Goal: Check status: Check status

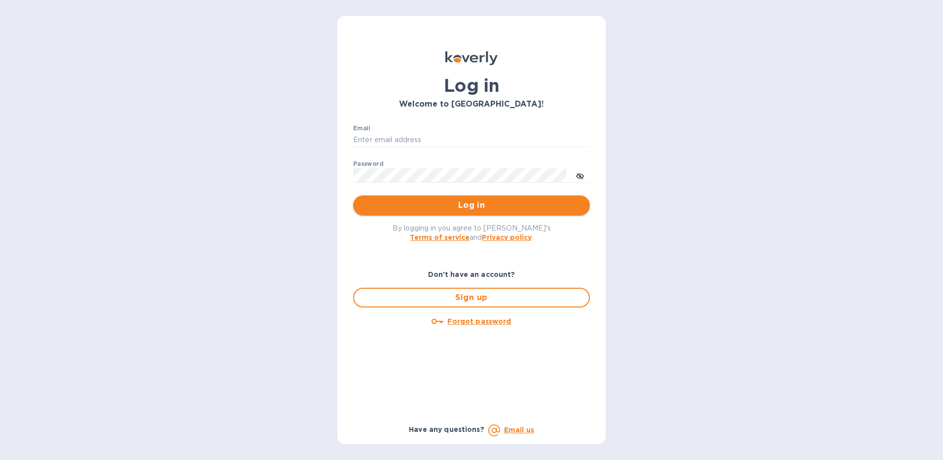
type input "Folajinadu@hotmail.com"
click at [486, 207] on span "Log in" at bounding box center [471, 205] width 221 height 12
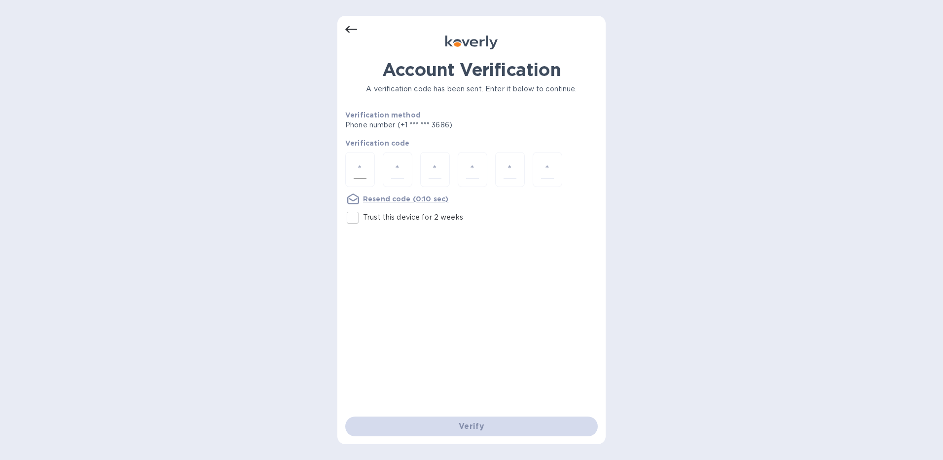
click at [359, 167] on input "number" at bounding box center [360, 169] width 13 height 18
type input "4"
type input "5"
type input "9"
type input "7"
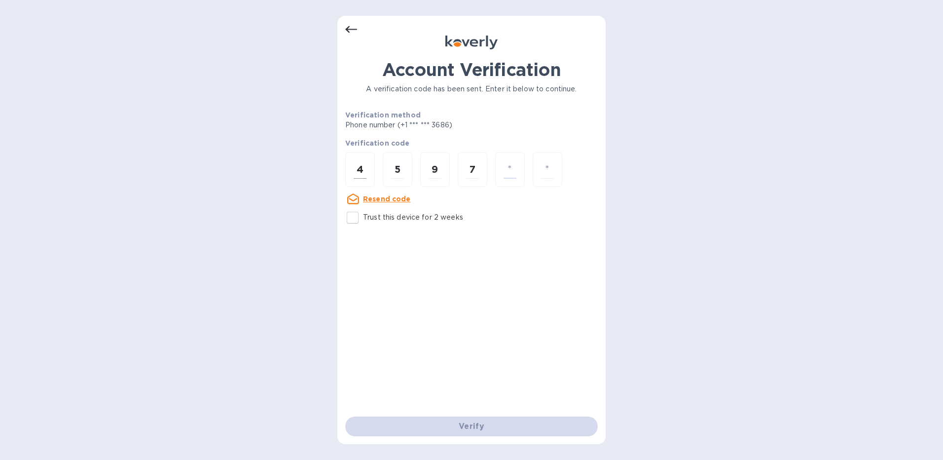
type input "9"
type input "0"
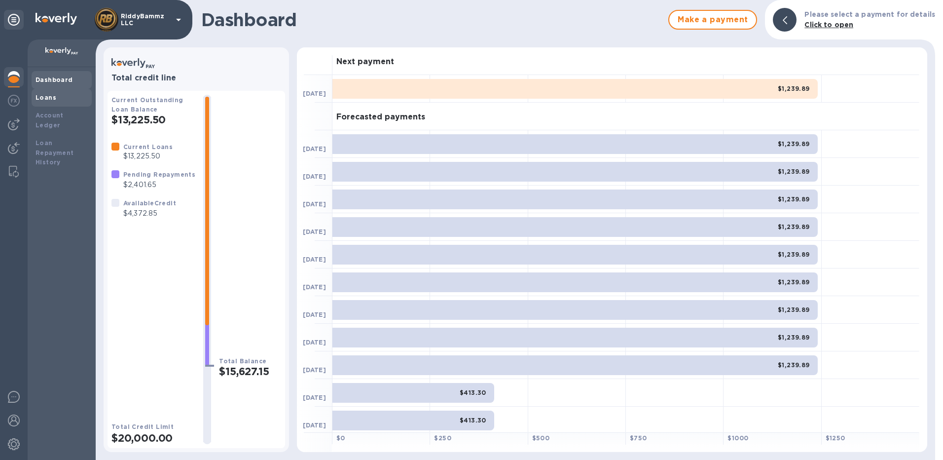
click at [58, 98] on div "Loans" at bounding box center [62, 98] width 52 height 10
